Goal: Find specific page/section: Find specific page/section

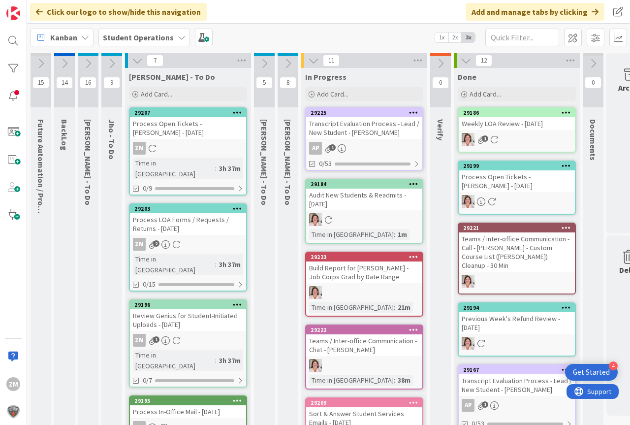
click at [163, 214] on div "Process LOA Forms / Requests / Returns - [DATE]" at bounding box center [188, 224] width 116 height 22
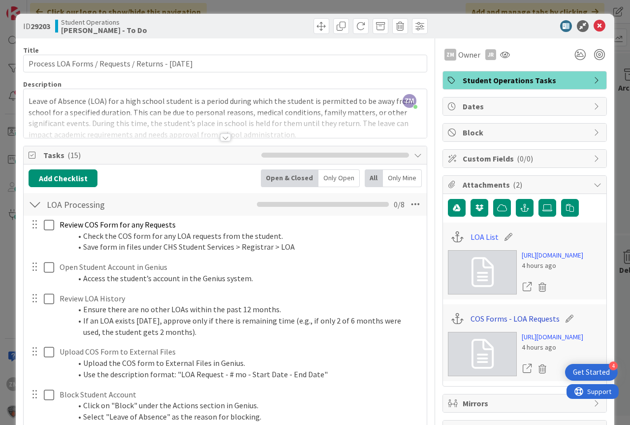
click at [515, 324] on link "COS Forms - LOA Requests" at bounding box center [514, 318] width 89 height 12
click at [593, 29] on icon at bounding box center [599, 26] width 12 height 12
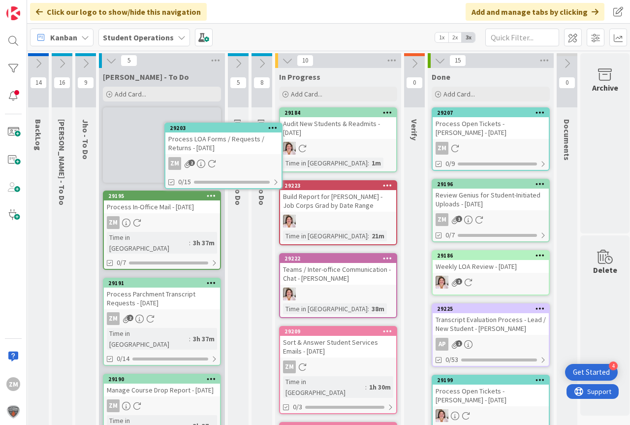
scroll to position [0, 8]
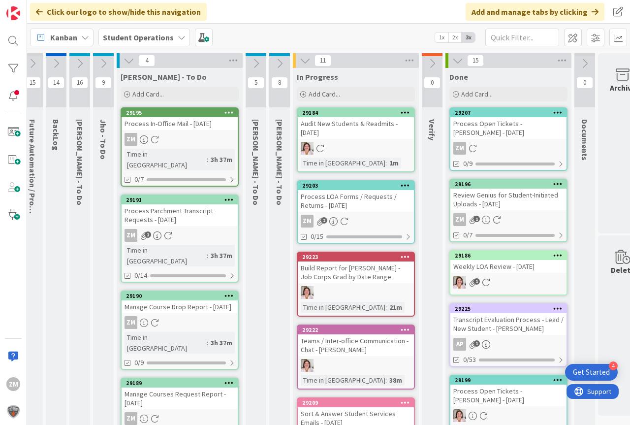
click at [353, 213] on div "29203 Process LOA Forms / Requests / Returns - [DATE] ZM 2 0/15" at bounding box center [356, 211] width 118 height 63
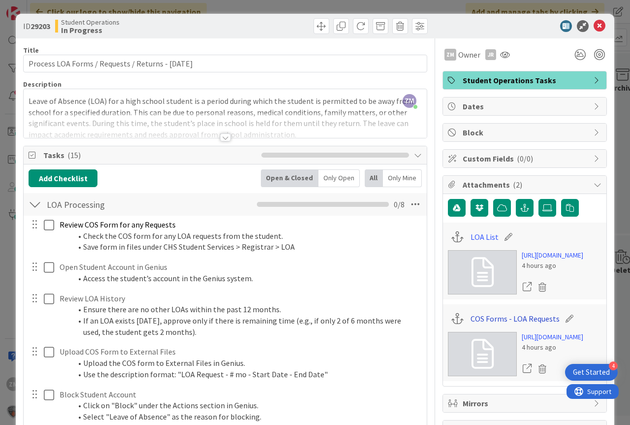
click at [507, 324] on link "COS Forms - LOA Requests" at bounding box center [514, 318] width 89 height 12
click at [480, 238] on link "LOA List" at bounding box center [484, 237] width 28 height 12
click at [593, 29] on icon at bounding box center [599, 26] width 12 height 12
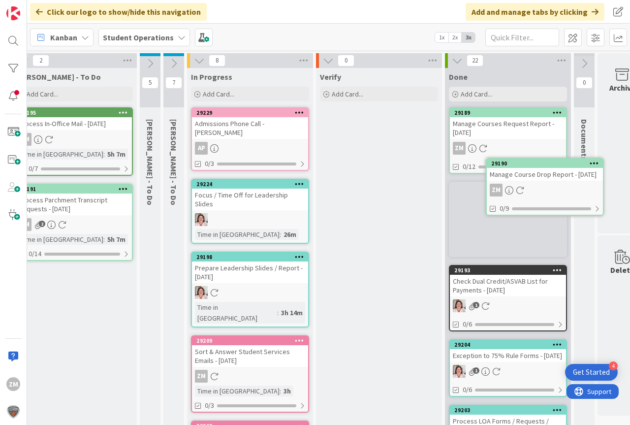
scroll to position [0, 142]
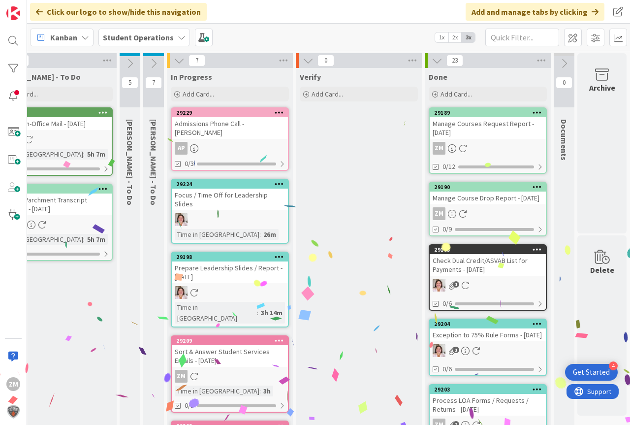
click at [303, 62] on icon at bounding box center [308, 60] width 11 height 11
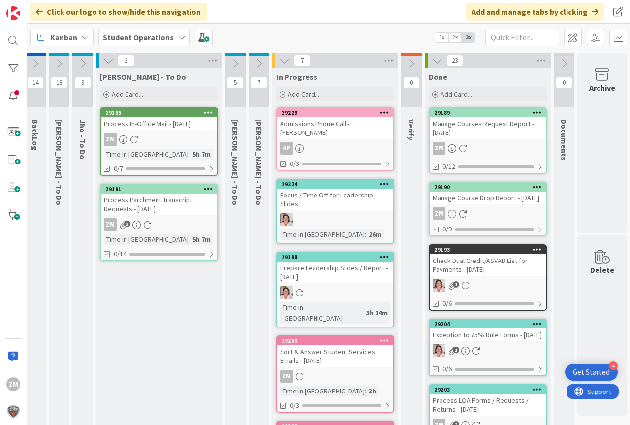
scroll to position [0, 0]
